Goal: Find contact information: Find contact information

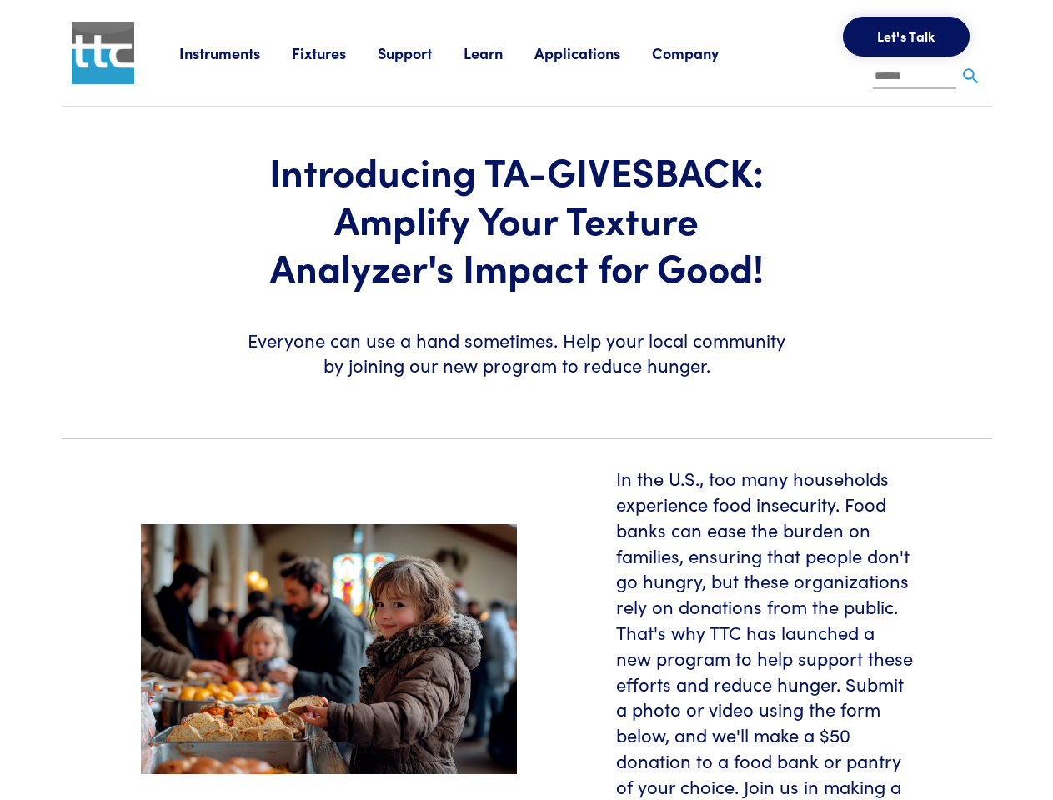
click at [526, 400] on section "Introducing TA-GIVESBACK: Amplify Your Texture Analyzer's Impact for Good! Ever…" at bounding box center [527, 266] width 950 height 318
click at [236, 53] on link "Instruments" at bounding box center [235, 53] width 113 height 21
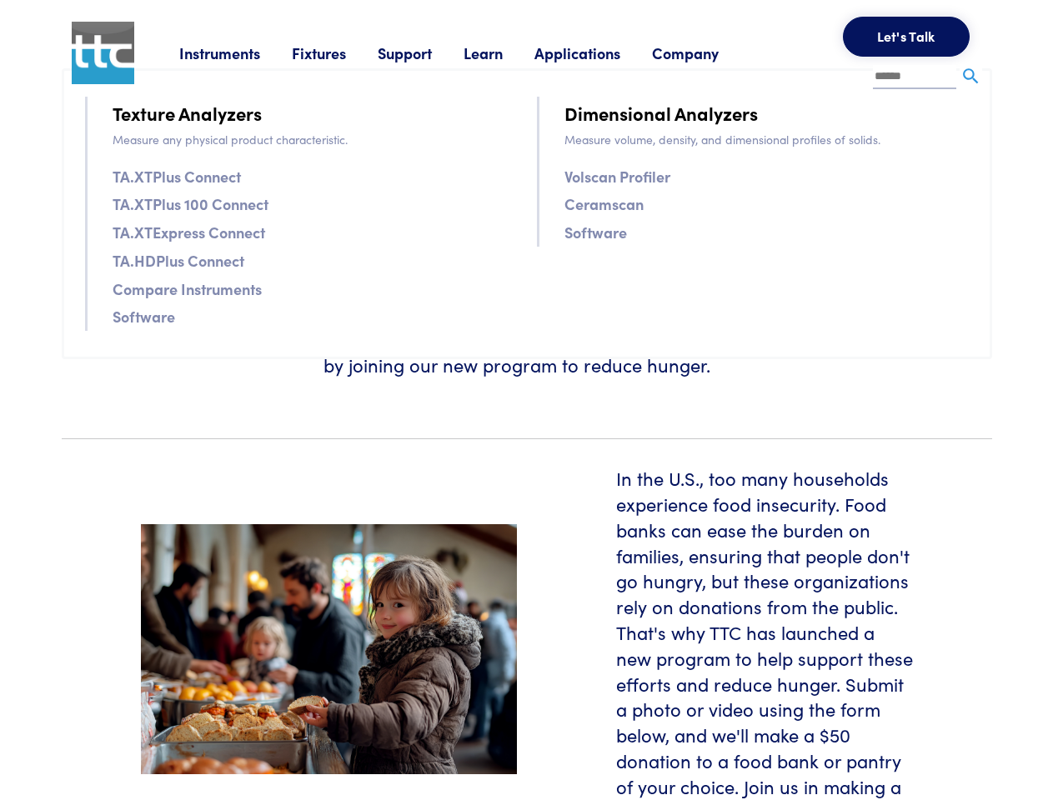
click at [337, 53] on link "Fixtures" at bounding box center [335, 53] width 86 height 21
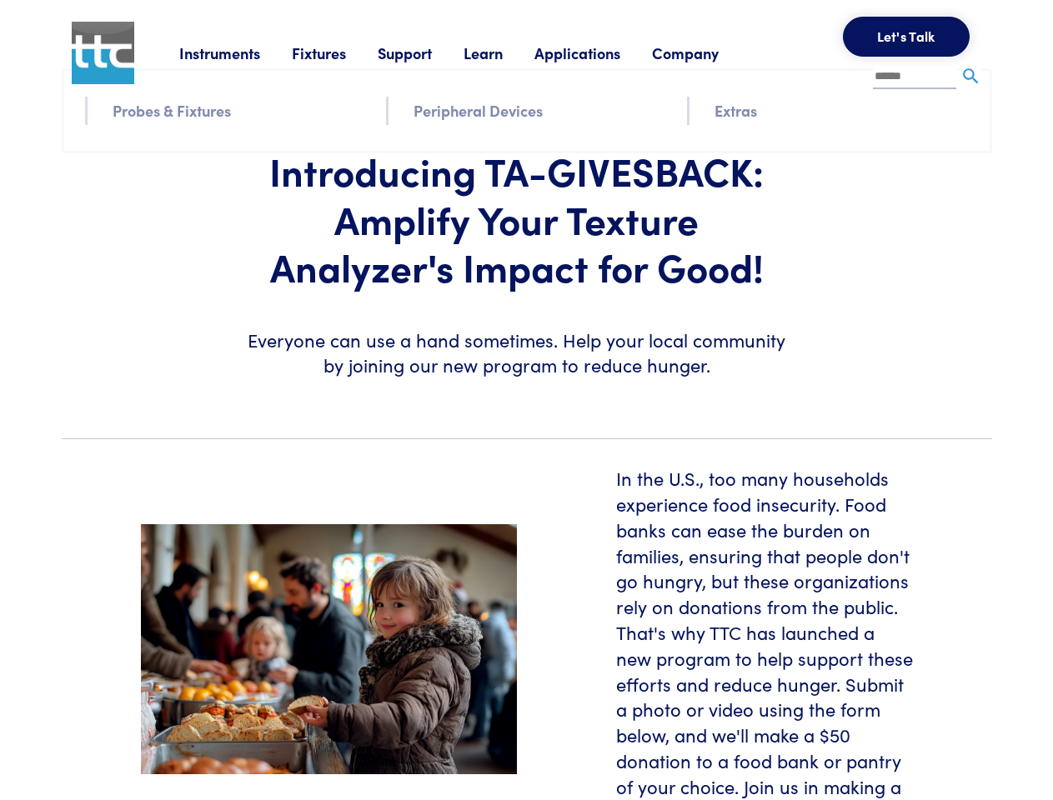
click at [423, 53] on link "Support" at bounding box center [421, 53] width 86 height 21
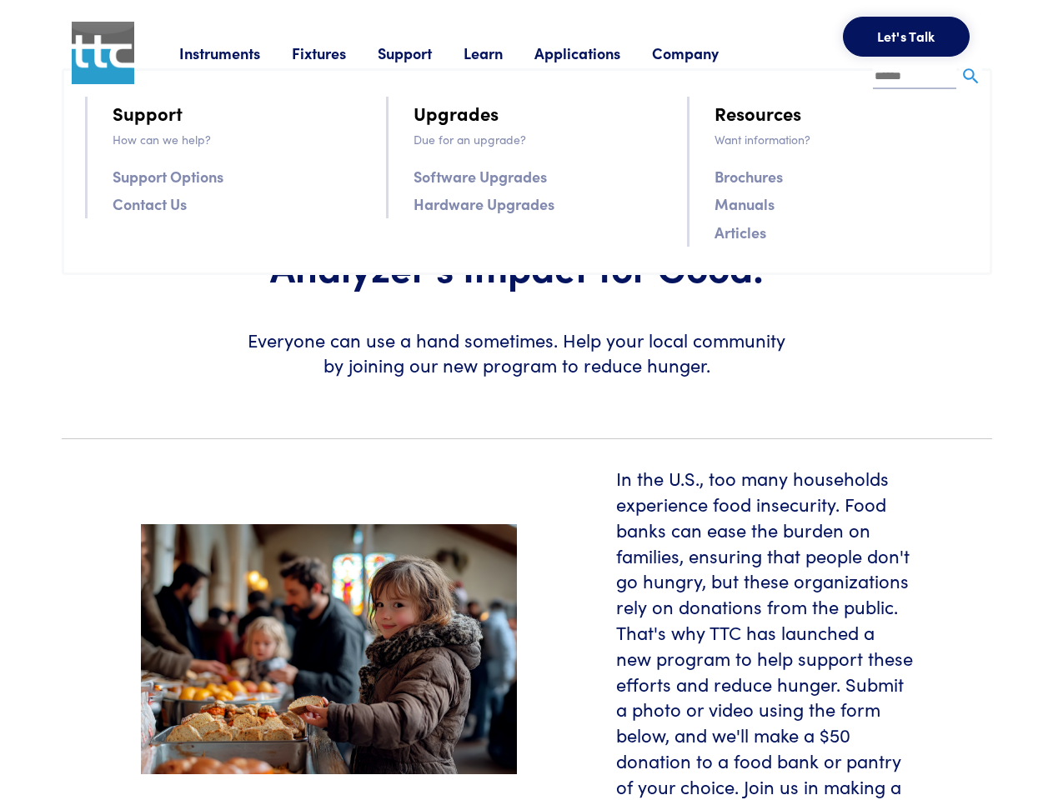
click at [503, 53] on link "Learn" at bounding box center [498, 53] width 71 height 21
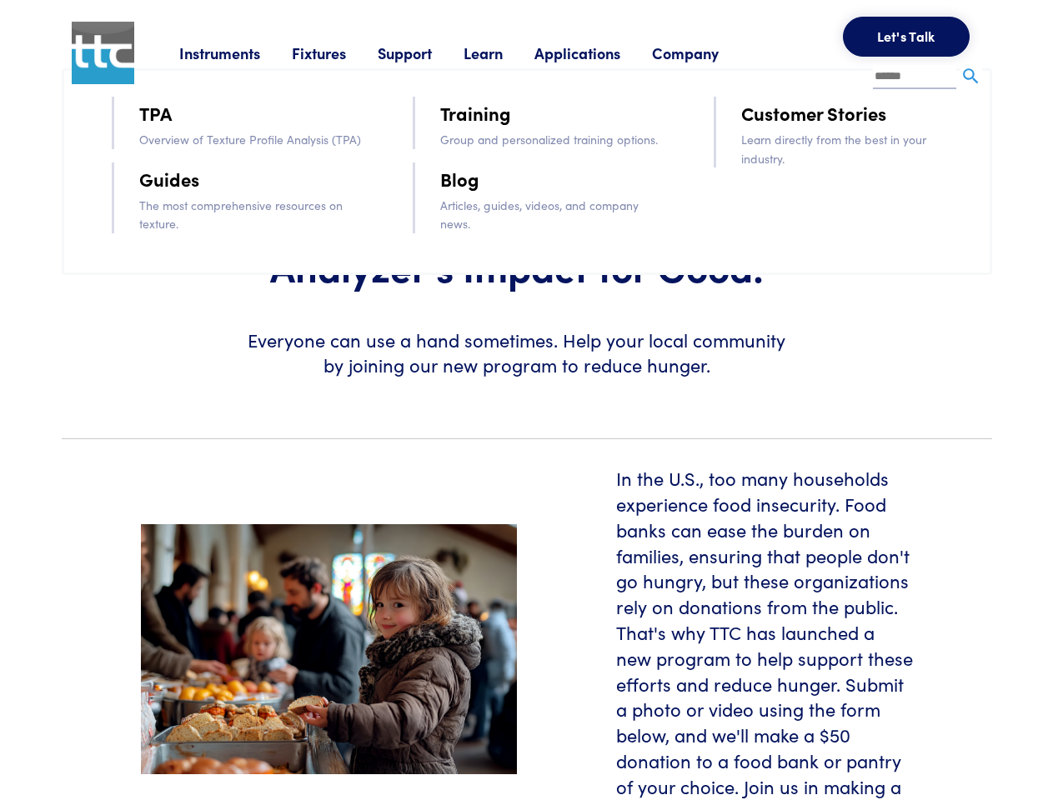
click at [599, 53] on link "Applications" at bounding box center [593, 53] width 118 height 21
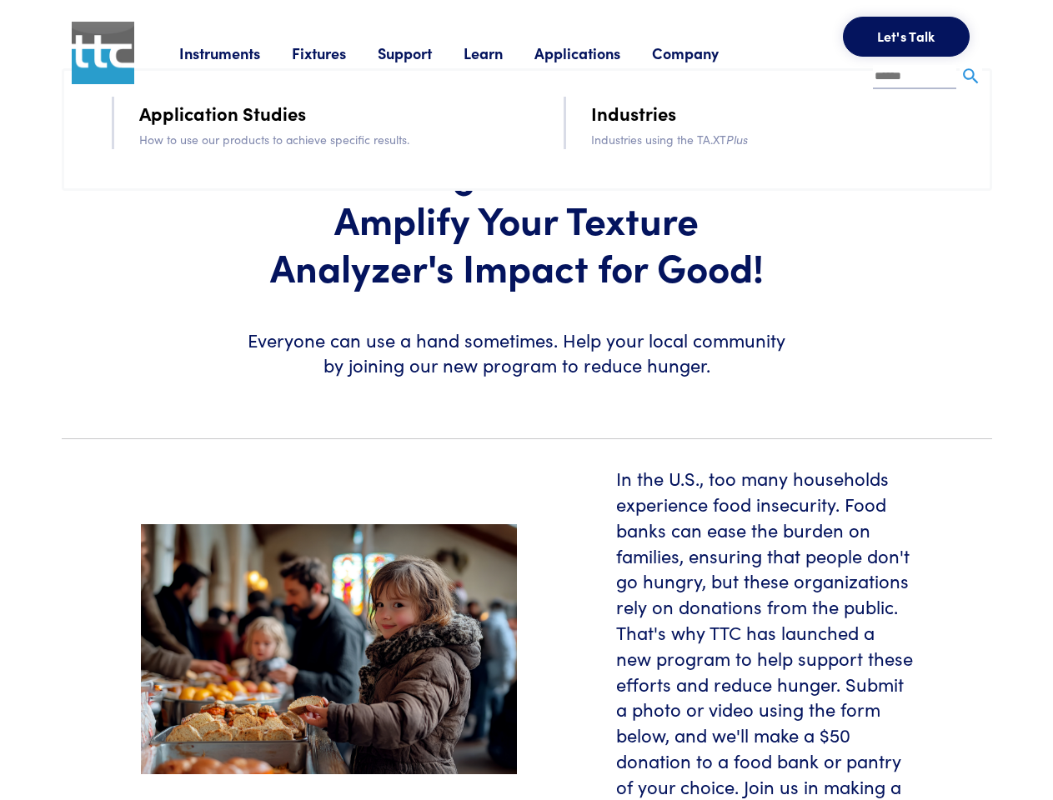
click at [707, 53] on link "Company" at bounding box center [701, 53] width 98 height 21
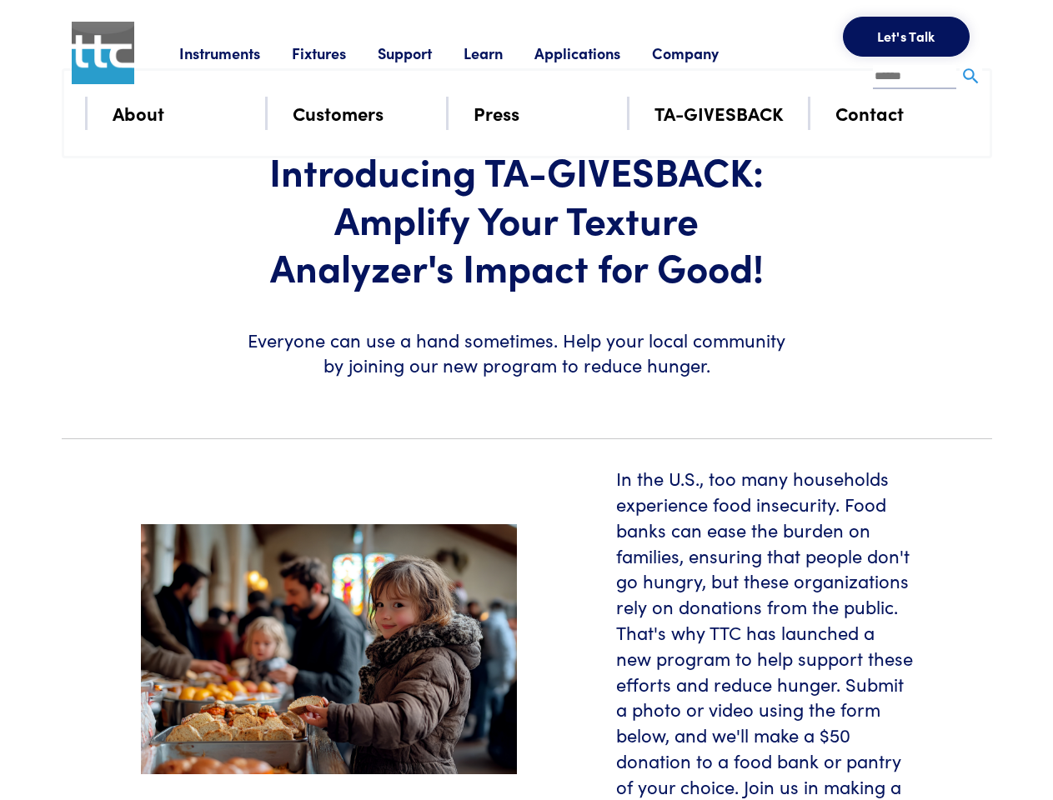
click at [906, 37] on button "Let's Talk" at bounding box center [906, 37] width 127 height 40
click at [0, 0] on div "**********" at bounding box center [0, 0] width 0 height 0
